Goal: Task Accomplishment & Management: Manage account settings

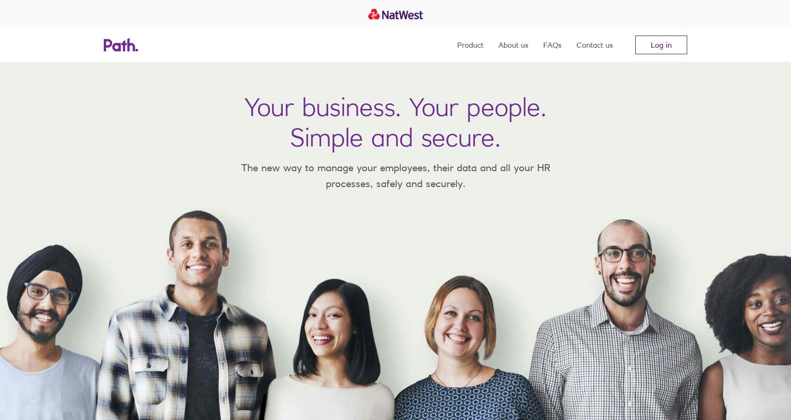
click at [647, 49] on link "Log in" at bounding box center [661, 45] width 52 height 19
click at [672, 35] on nav "Product About us FAQs Contact us Log in" at bounding box center [572, 45] width 230 height 34
click at [667, 38] on link "Log in" at bounding box center [661, 45] width 52 height 19
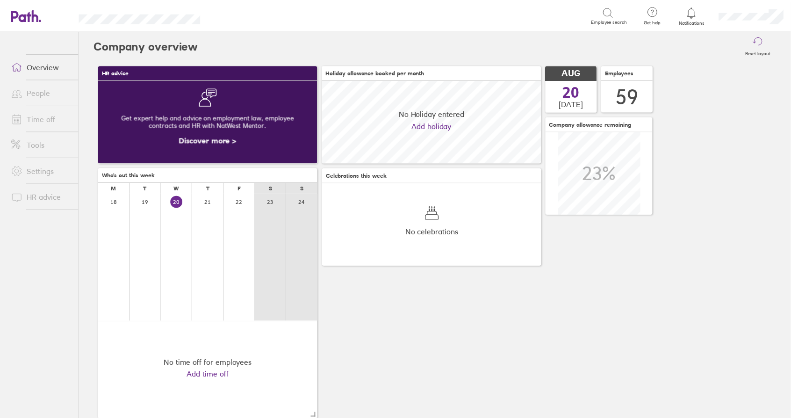
scroll to position [83, 221]
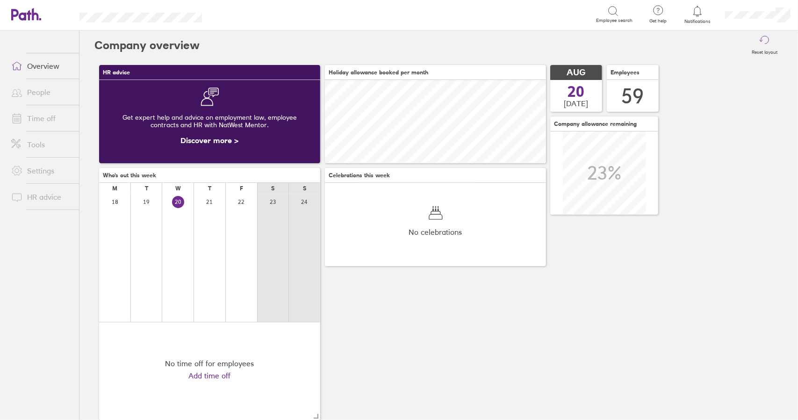
click at [43, 118] on link "Time off" at bounding box center [41, 118] width 75 height 19
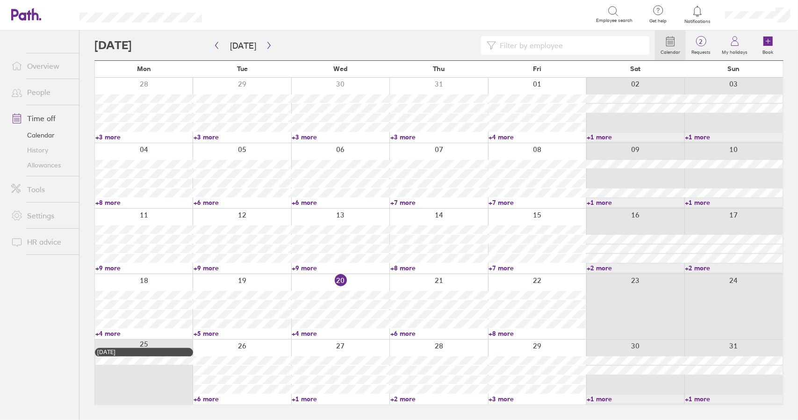
click at [402, 335] on link "+6 more" at bounding box center [438, 333] width 97 height 8
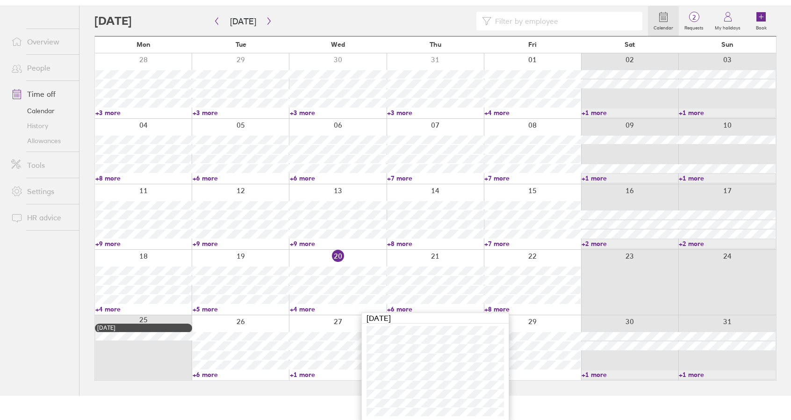
scroll to position [25, 0]
